Goal: Transaction & Acquisition: Purchase product/service

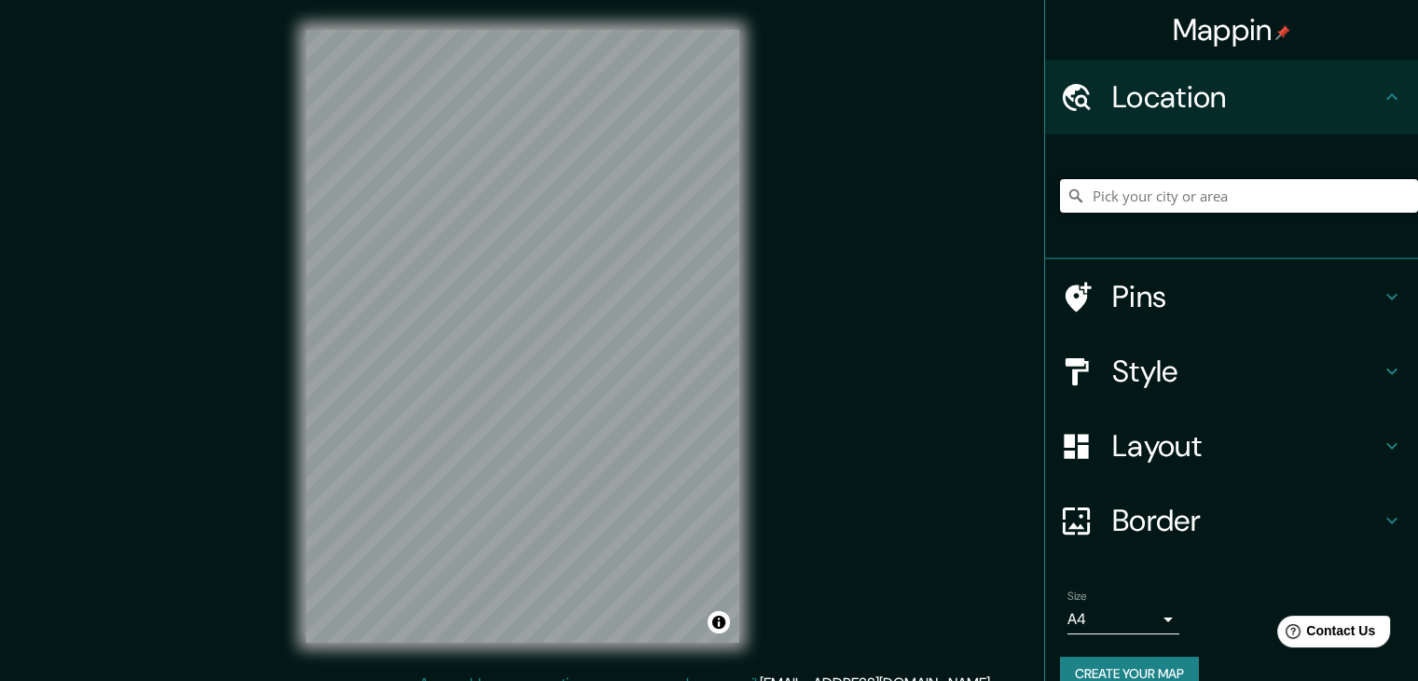
click at [1209, 200] on input "Pick your city or area" at bounding box center [1239, 196] width 358 height 34
click at [1180, 205] on input "Pick your city or area" at bounding box center [1239, 196] width 358 height 34
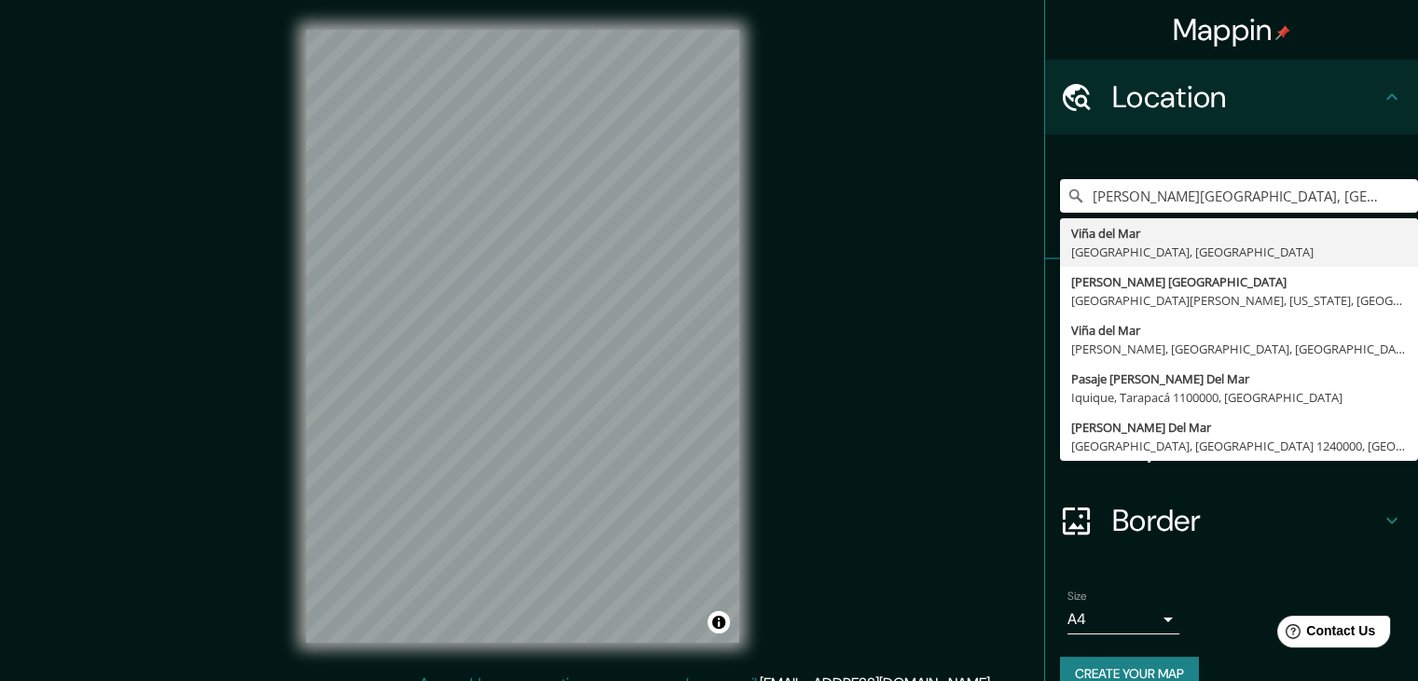
type input "[PERSON_NAME][GEOGRAPHIC_DATA], [GEOGRAPHIC_DATA], [GEOGRAPHIC_DATA]"
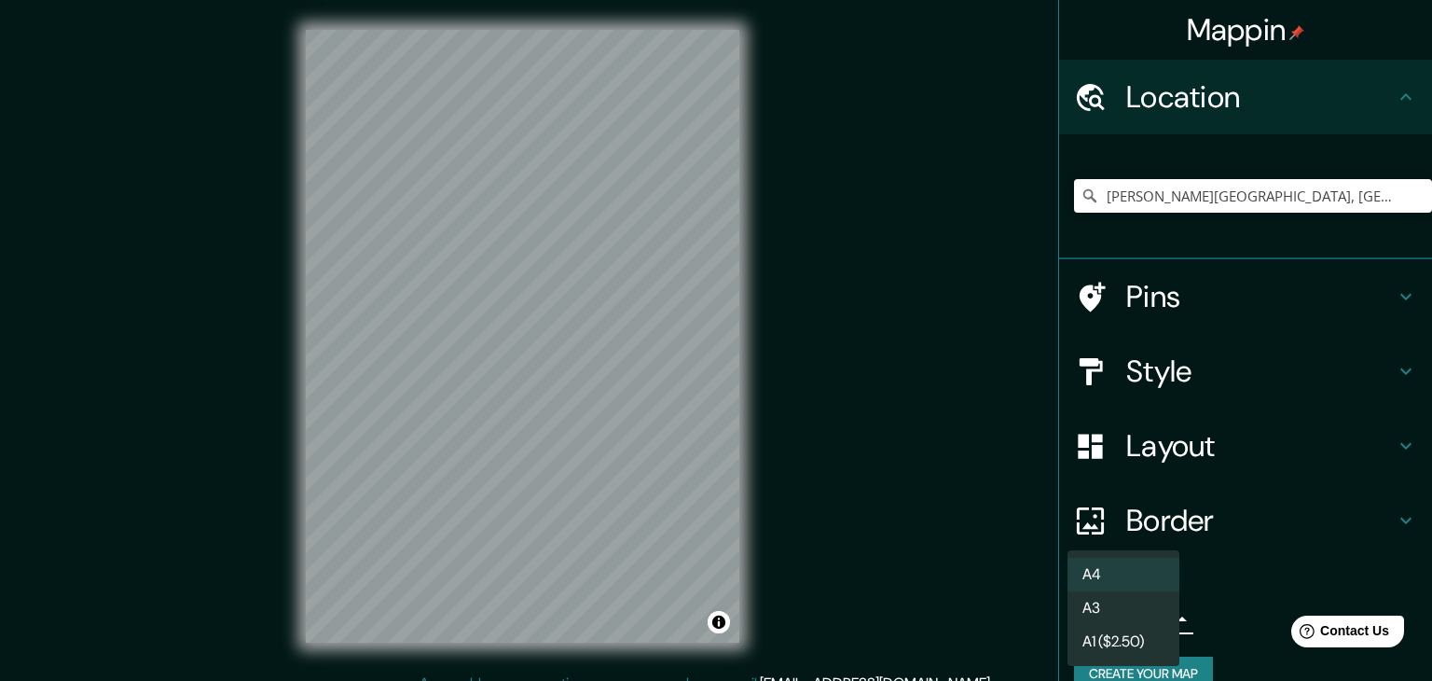
click at [1149, 615] on body "Mappin Location [PERSON_NAME][GEOGRAPHIC_DATA], [GEOGRAPHIC_DATA], [GEOGRAPHIC_…" at bounding box center [716, 340] width 1432 height 681
drag, startPoint x: 1098, startPoint y: 636, endPoint x: 1087, endPoint y: 633, distance: 10.6
click at [1098, 637] on li "A1 ($2.50)" at bounding box center [1124, 642] width 112 height 34
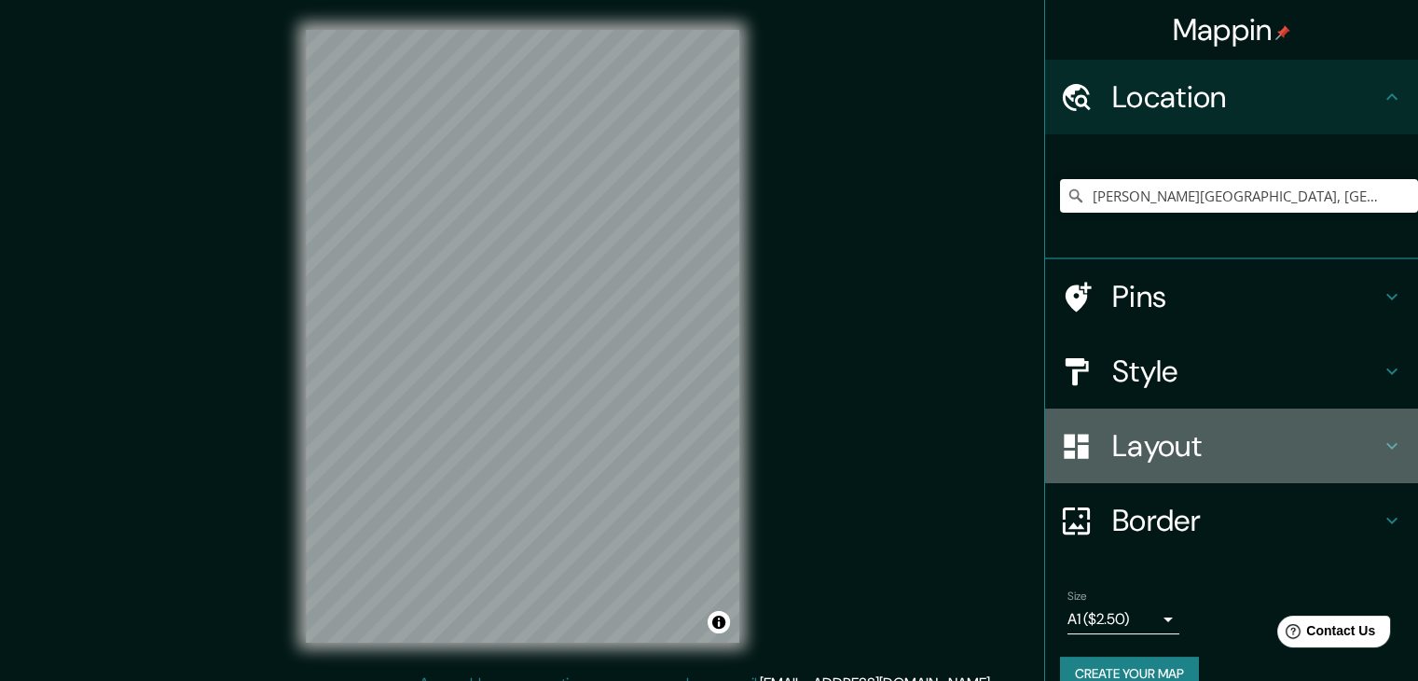
click at [1224, 454] on h4 "Layout" at bounding box center [1247, 445] width 269 height 37
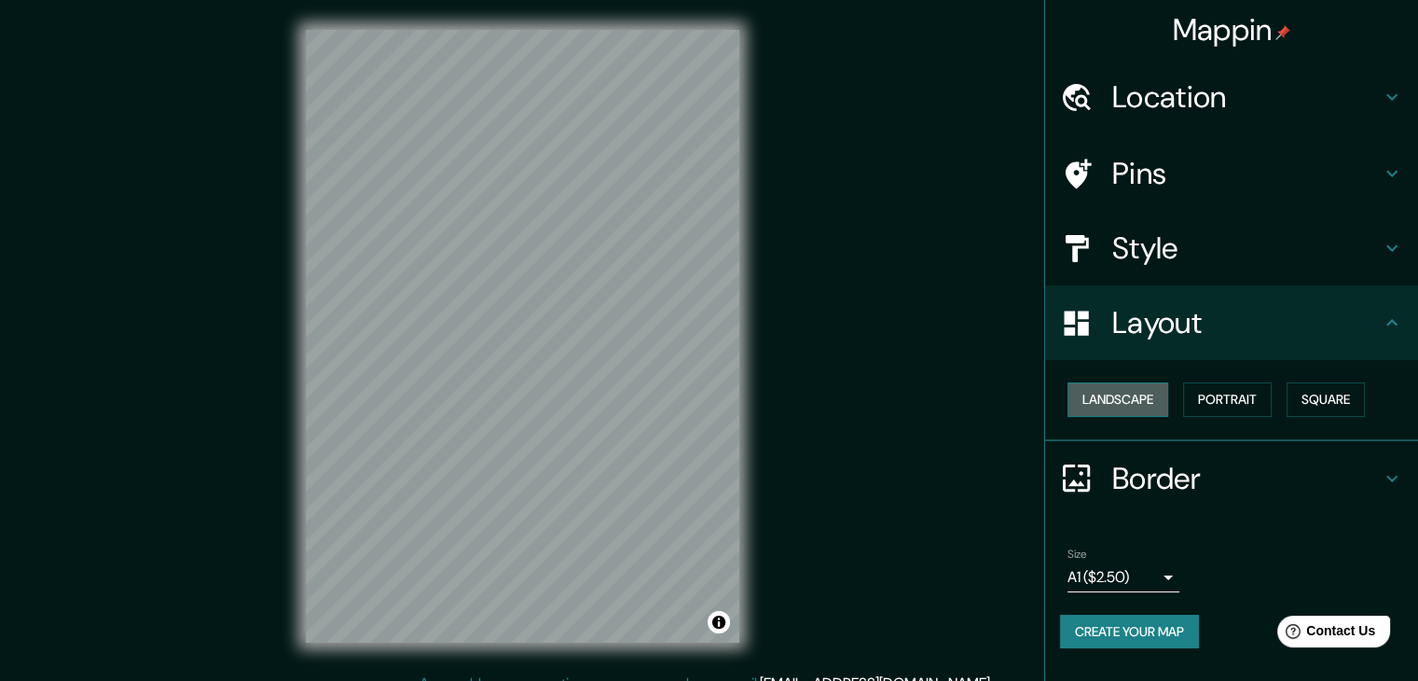
click at [1145, 398] on button "Landscape" at bounding box center [1118, 399] width 101 height 35
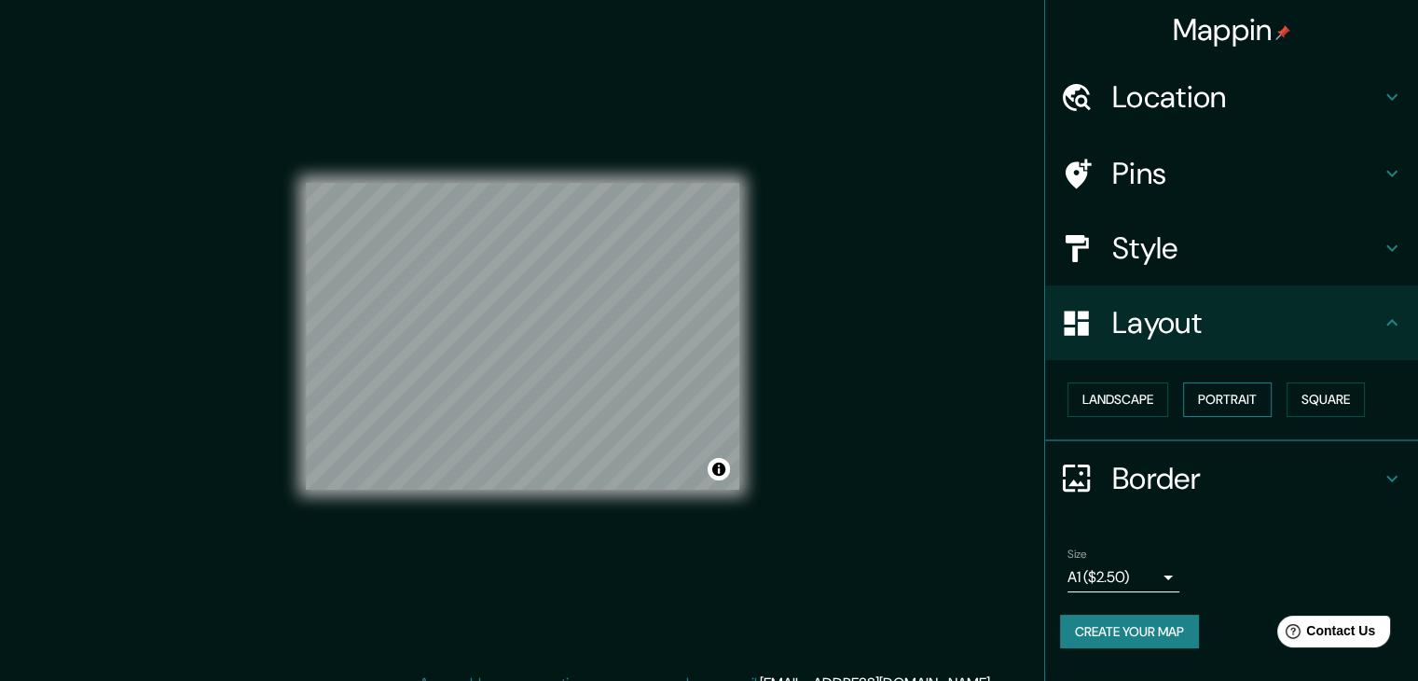
click at [1242, 414] on button "Portrait" at bounding box center [1227, 399] width 89 height 35
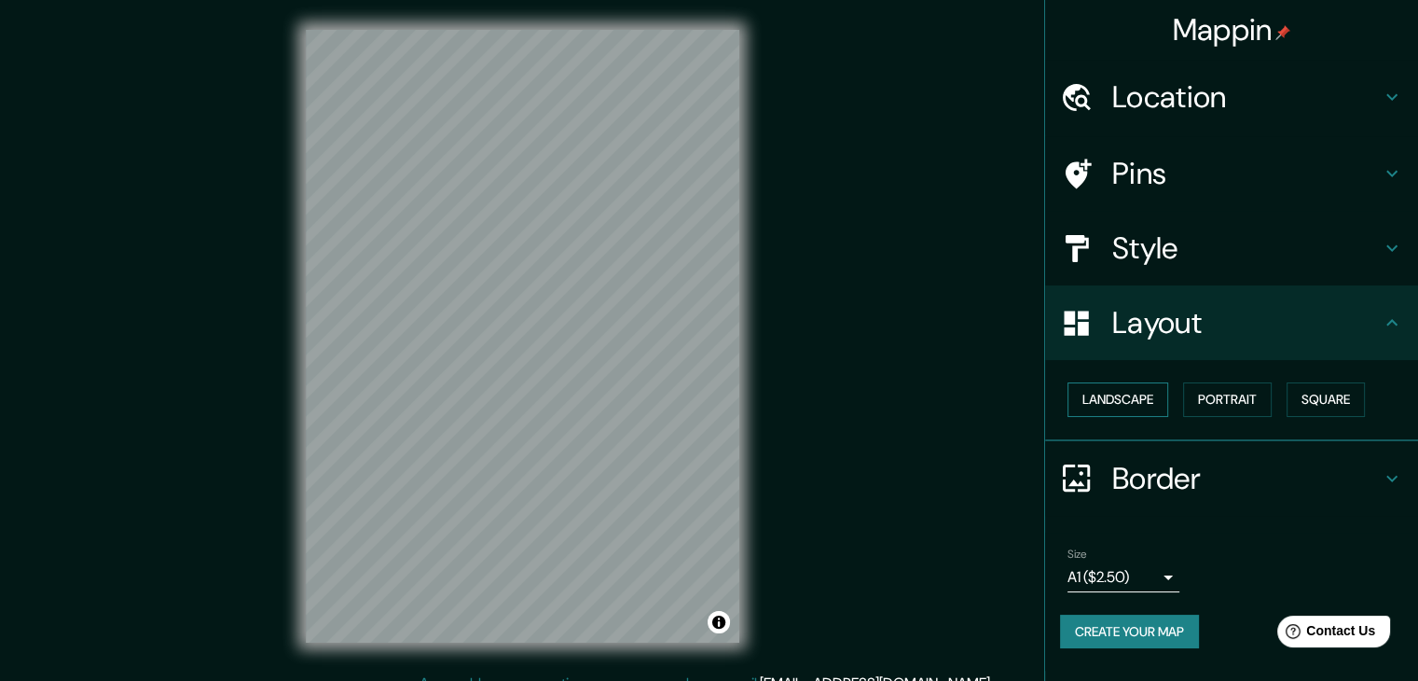
click at [1169, 402] on button "Landscape" at bounding box center [1118, 399] width 101 height 35
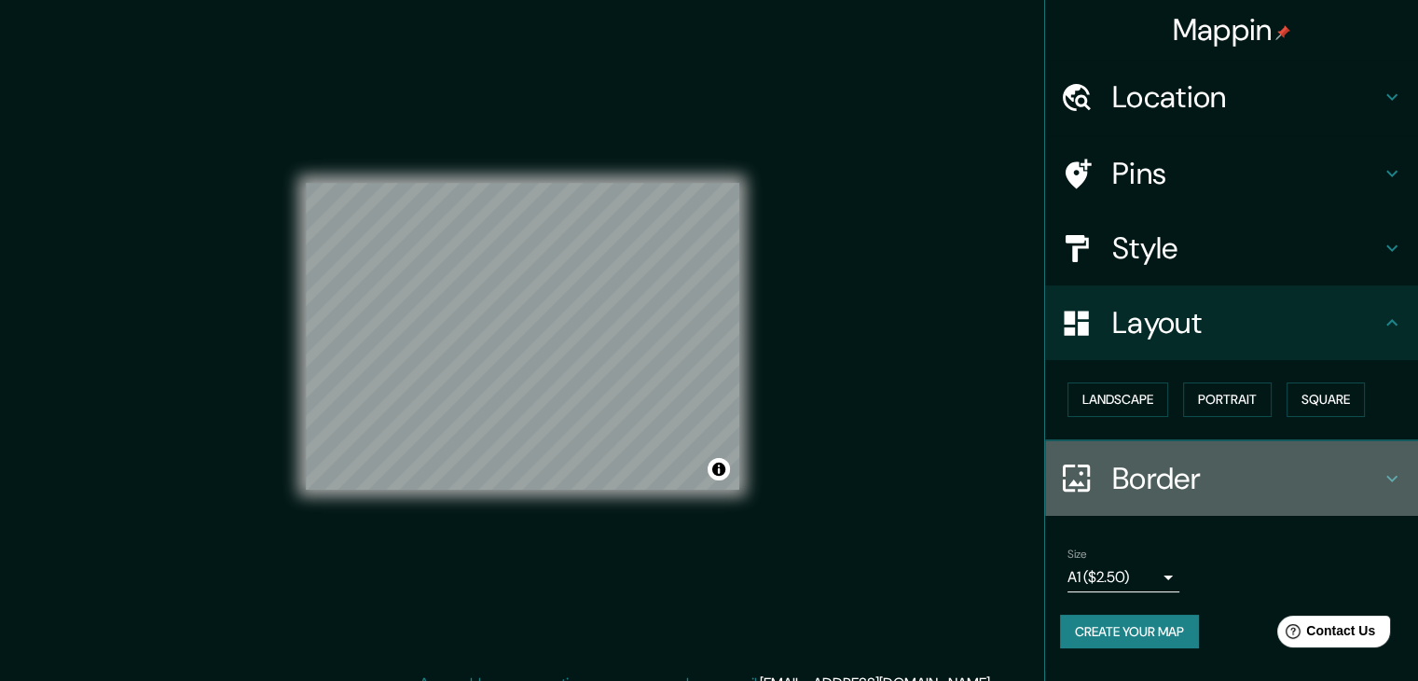
click at [1234, 460] on h4 "Border" at bounding box center [1247, 478] width 269 height 37
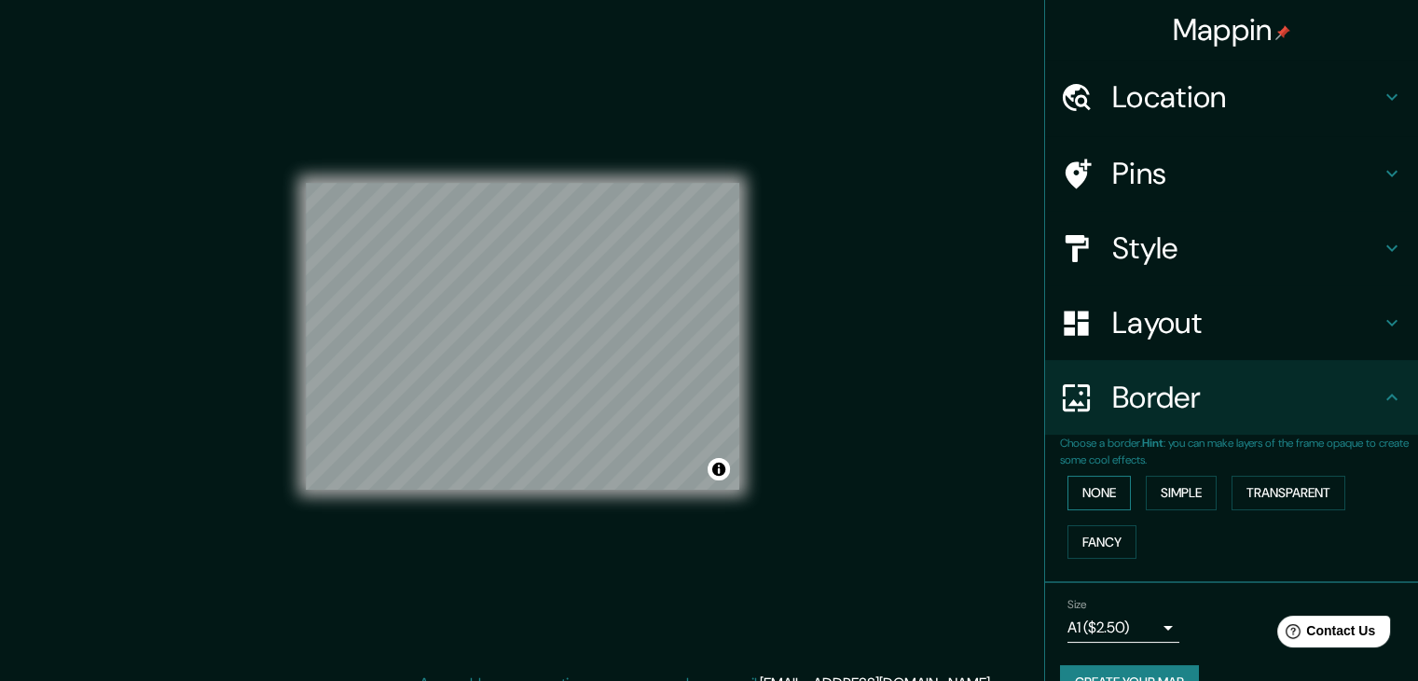
click at [1090, 497] on button "None" at bounding box center [1099, 493] width 63 height 35
click at [1086, 533] on button "Fancy" at bounding box center [1102, 542] width 69 height 35
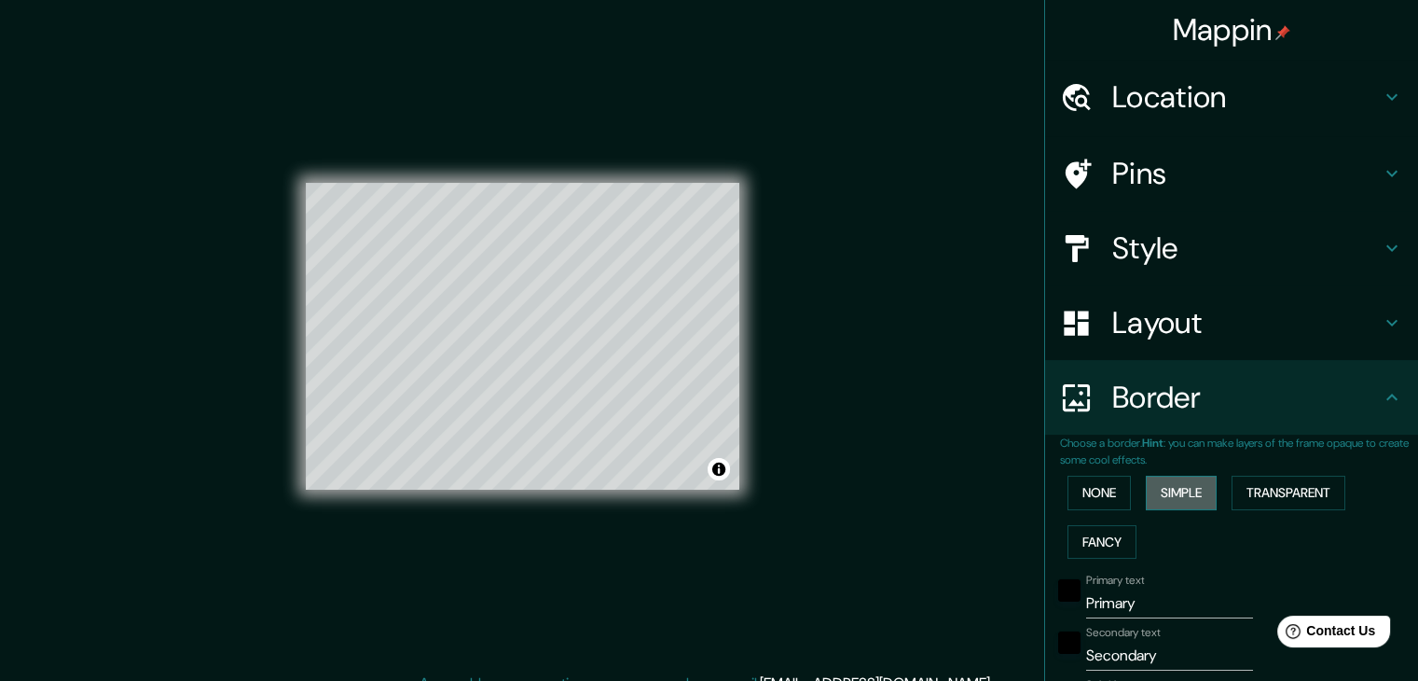
click at [1168, 507] on button "Simple" at bounding box center [1181, 493] width 71 height 35
click at [1250, 496] on button "Transparent" at bounding box center [1289, 493] width 114 height 35
click at [1108, 491] on button "None" at bounding box center [1099, 493] width 63 height 35
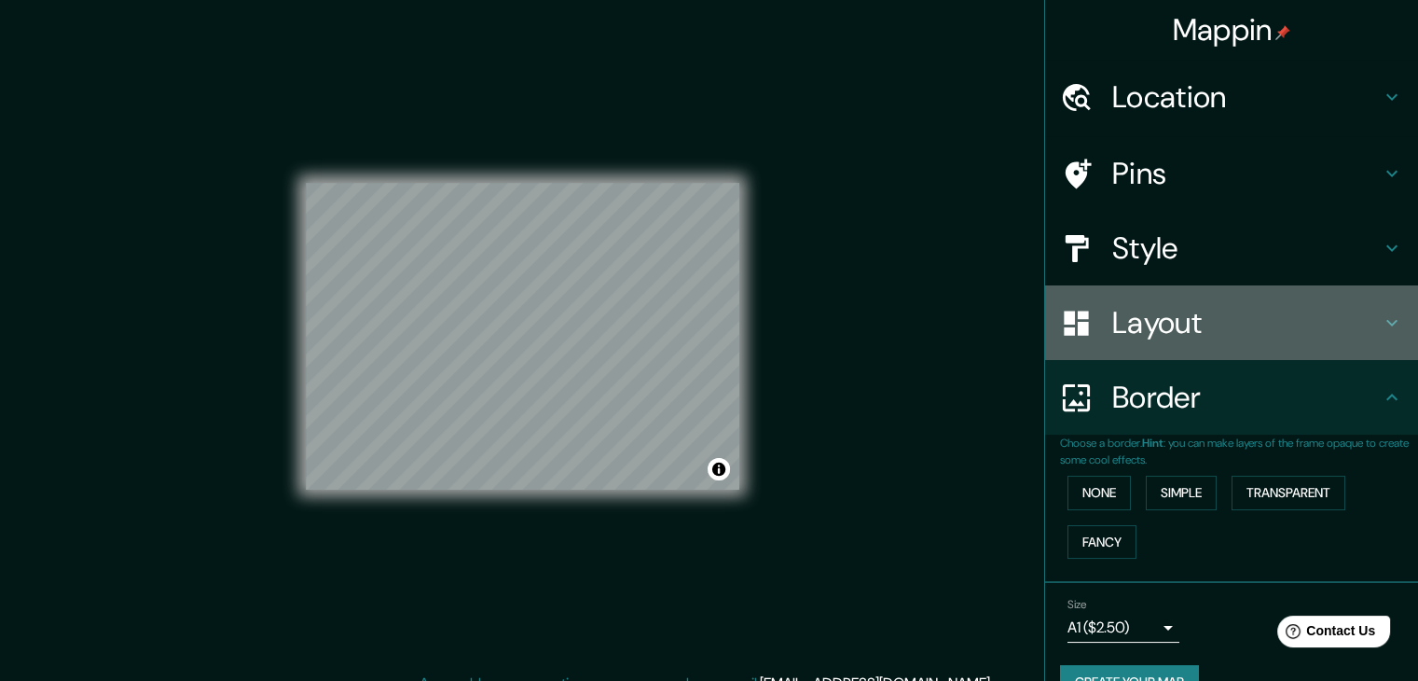
click at [1254, 339] on h4 "Layout" at bounding box center [1247, 322] width 269 height 37
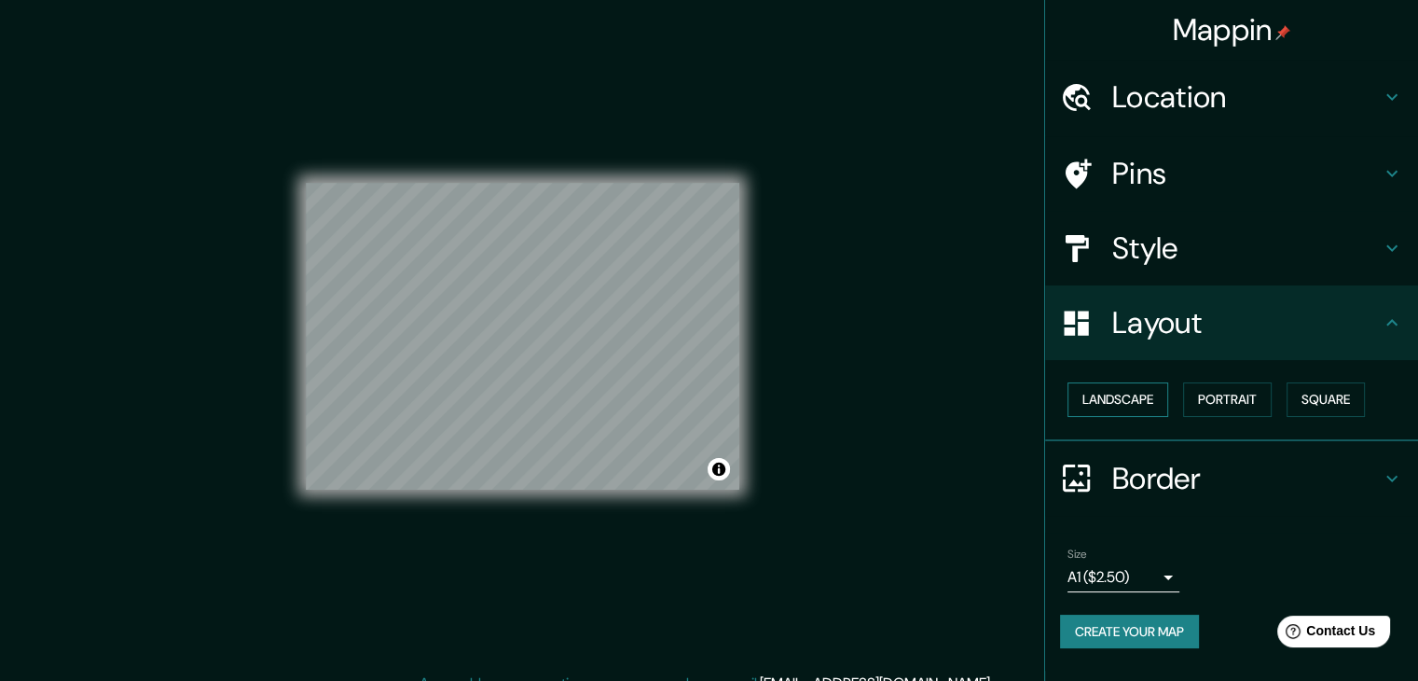
click at [1145, 392] on button "Landscape" at bounding box center [1118, 399] width 101 height 35
click at [1092, 571] on body "Mappin Location [PERSON_NAME][GEOGRAPHIC_DATA], [GEOGRAPHIC_DATA], [GEOGRAPHIC_…" at bounding box center [709, 340] width 1418 height 681
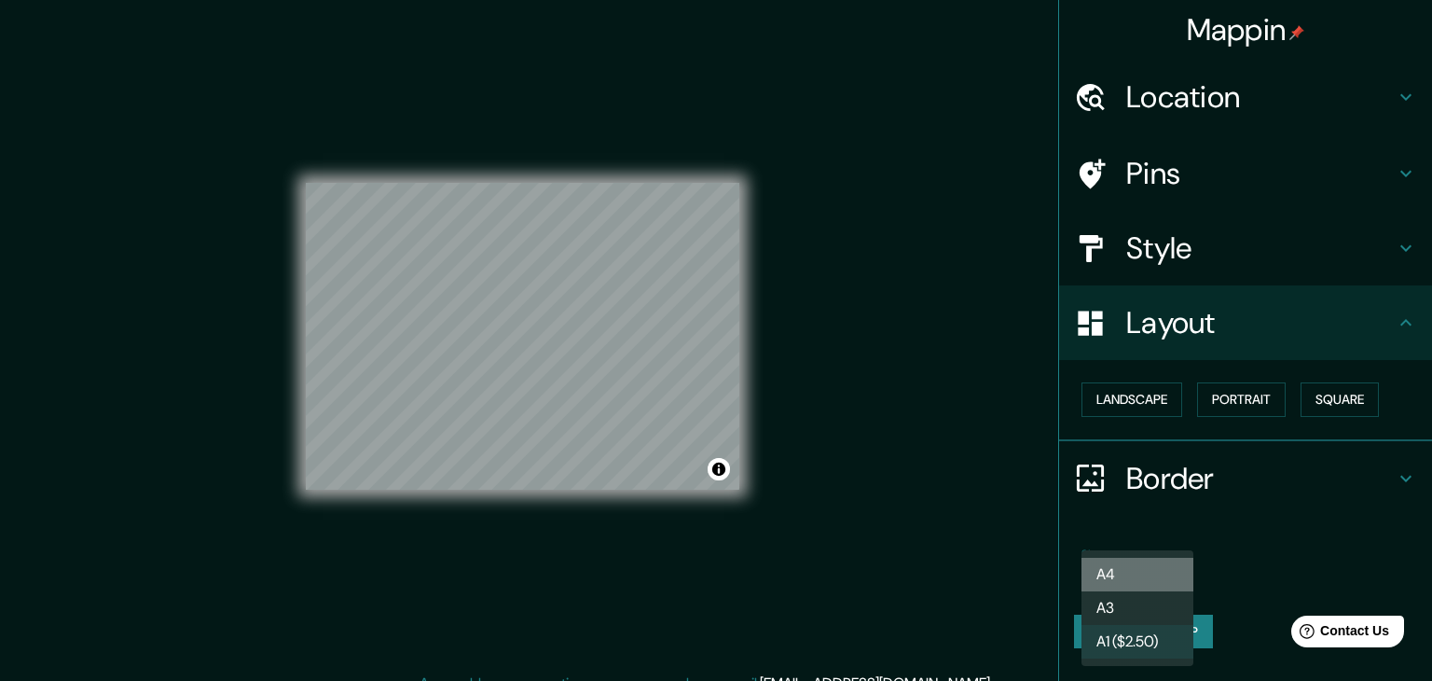
click at [1103, 564] on li "A4" at bounding box center [1138, 575] width 112 height 34
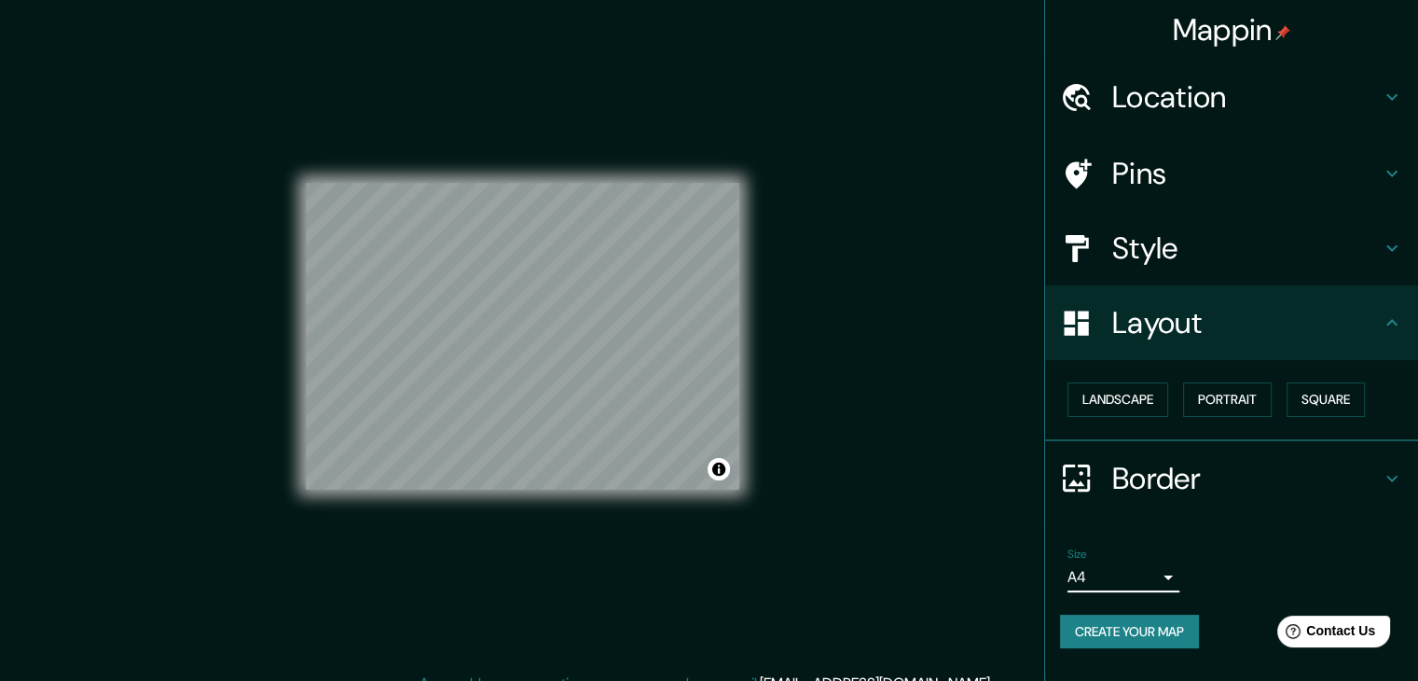
click at [1104, 564] on body "Mappin Location [PERSON_NAME][GEOGRAPHIC_DATA], [GEOGRAPHIC_DATA], [GEOGRAPHIC_…" at bounding box center [709, 340] width 1418 height 681
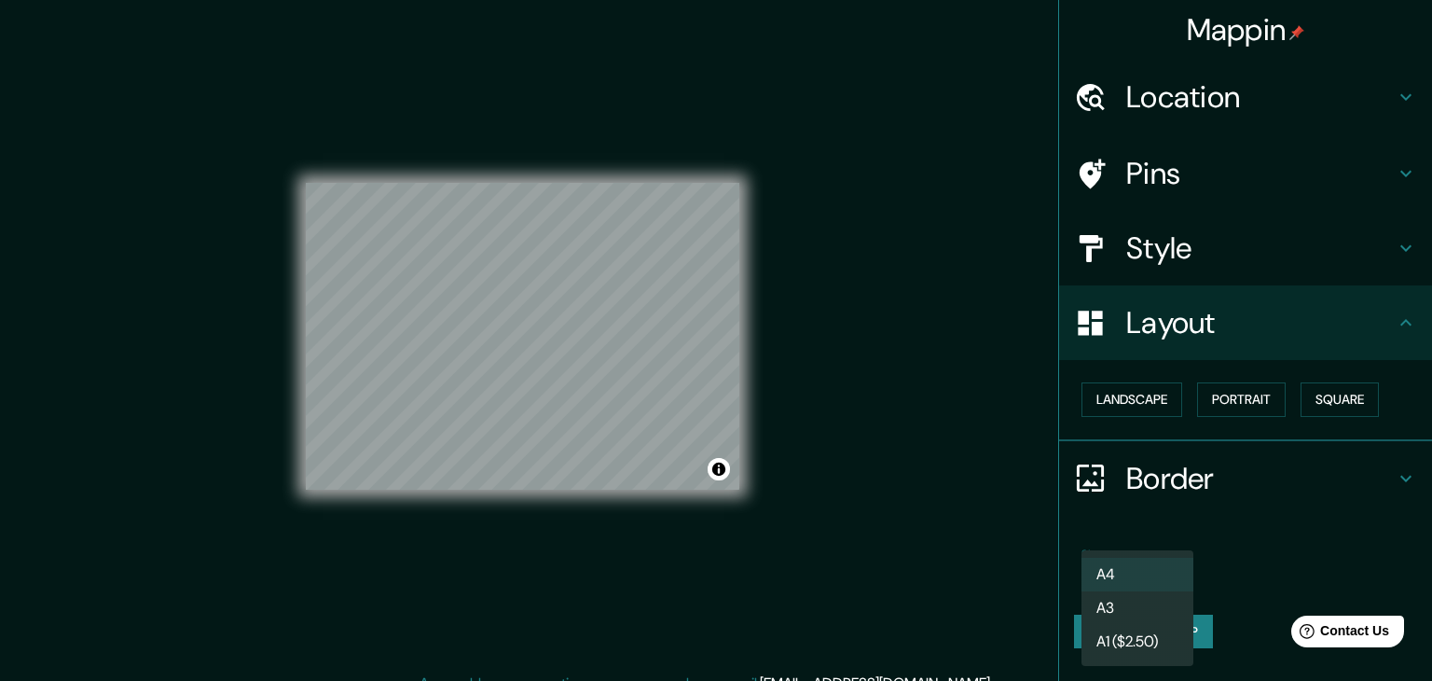
click at [1127, 638] on li "A1 ($2.50)" at bounding box center [1138, 642] width 112 height 34
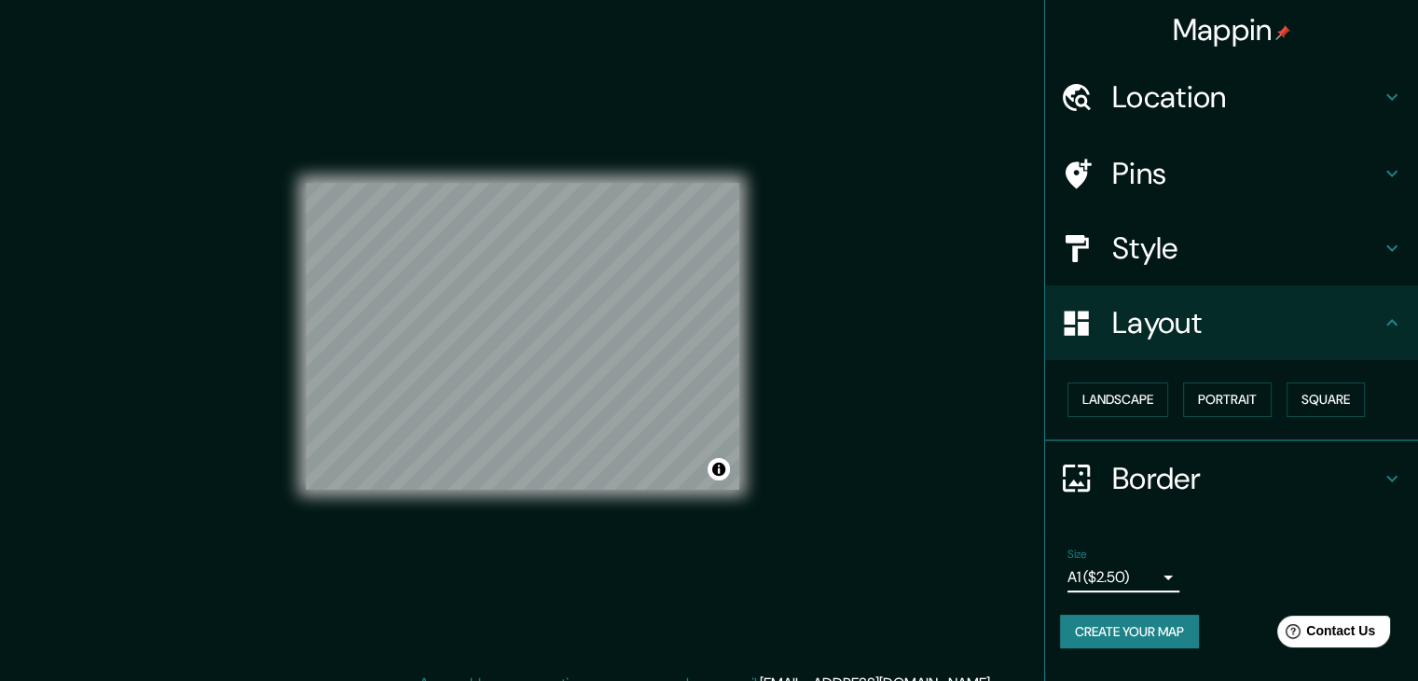
click at [1207, 240] on h4 "Style" at bounding box center [1247, 247] width 269 height 37
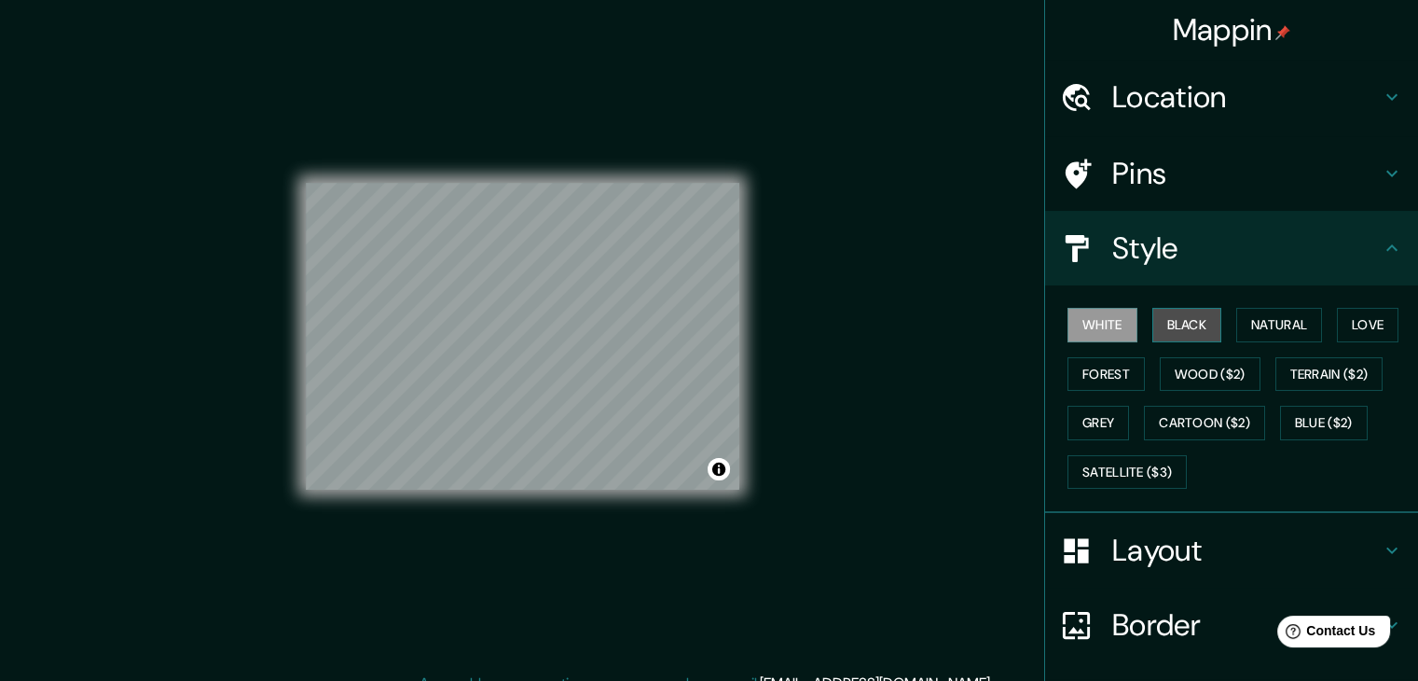
click at [1162, 322] on button "Black" at bounding box center [1188, 325] width 70 height 35
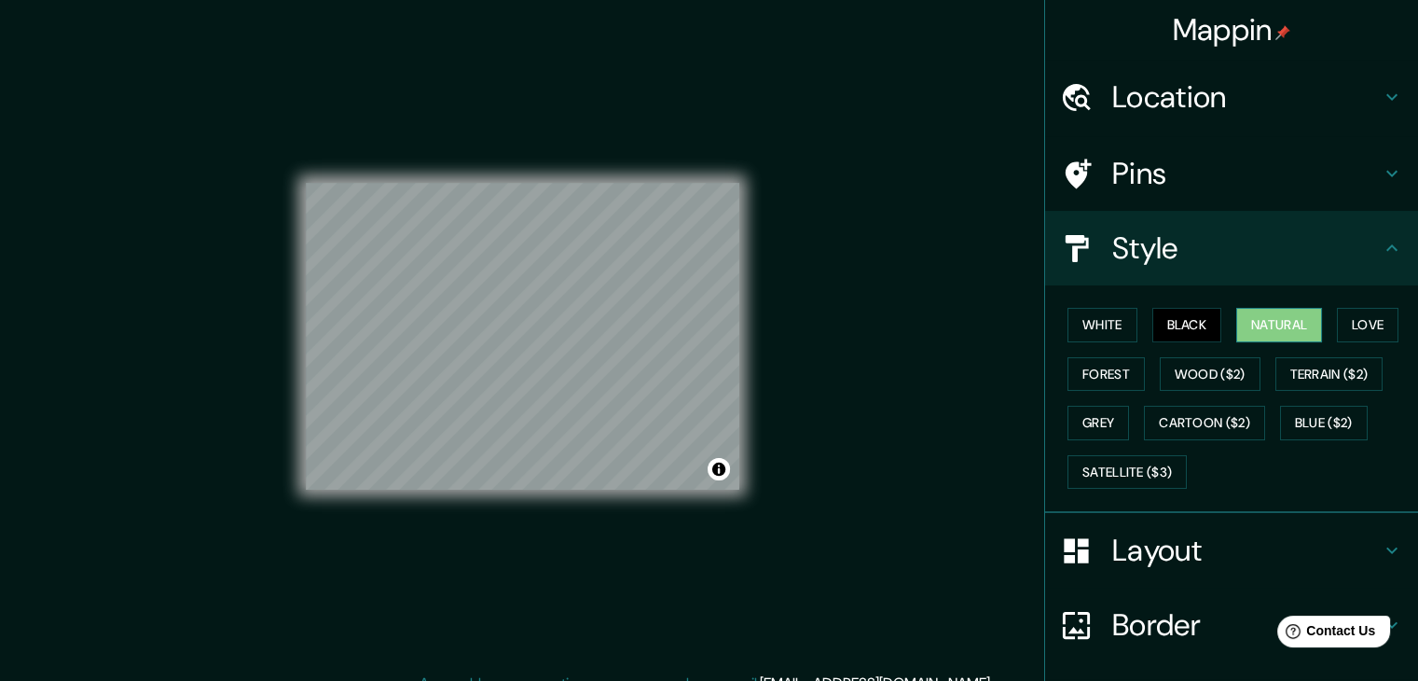
click at [1259, 312] on button "Natural" at bounding box center [1280, 325] width 86 height 35
click at [1105, 318] on button "White" at bounding box center [1103, 325] width 70 height 35
